Goal: Task Accomplishment & Management: Complete application form

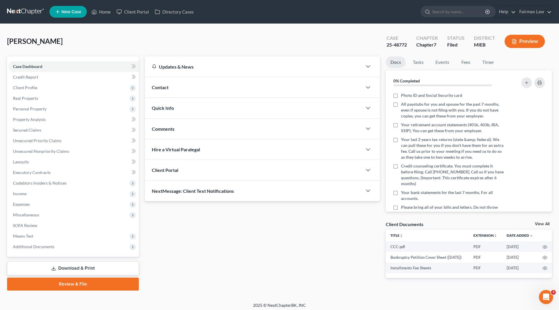
drag, startPoint x: 22, startPoint y: 202, endPoint x: 35, endPoint y: 211, distance: 15.3
click at [23, 202] on span "Expenses" at bounding box center [21, 203] width 17 height 5
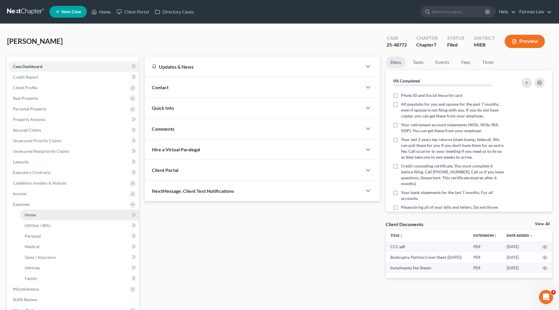
click at [39, 217] on link "Home" at bounding box center [79, 214] width 119 height 11
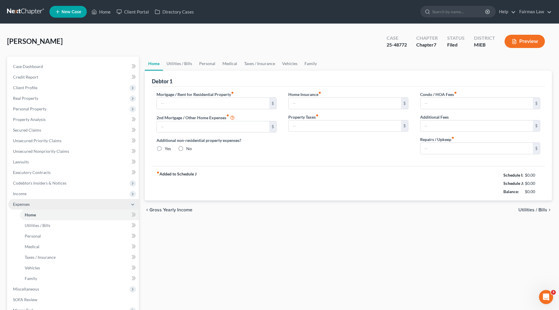
type input "1,100.00"
type input "0.00"
radio input "true"
type input "0.00"
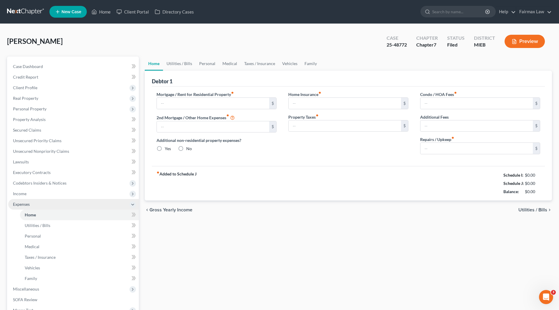
type input "0.00"
type input "50.00"
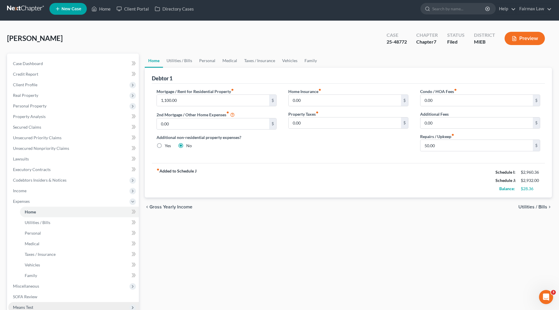
scroll to position [76, 0]
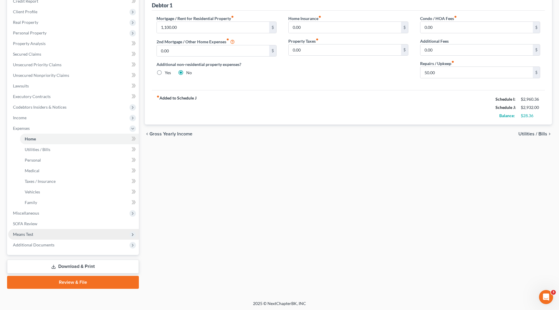
click at [31, 232] on span "Means Test" at bounding box center [23, 233] width 20 height 5
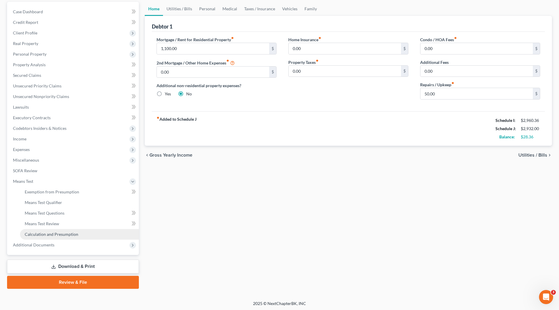
click at [51, 234] on span "Calculation and Presumption" at bounding box center [52, 233] width 54 height 5
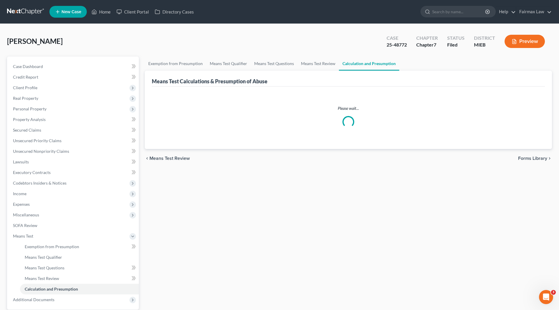
click at [265, 37] on div "[PERSON_NAME] Upgraded Case 25-48772 Chapter Chapter 7 Status Filed District MI…" at bounding box center [279, 44] width 545 height 26
